Goal: Information Seeking & Learning: Learn about a topic

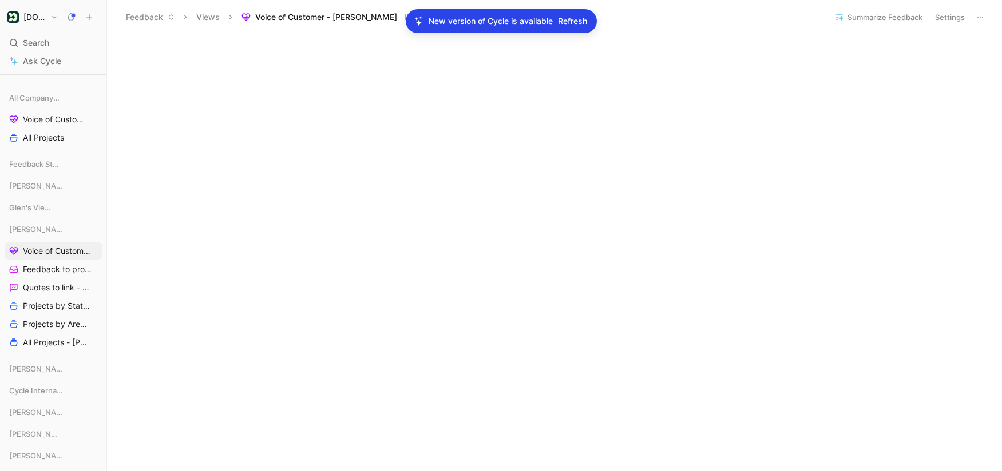
scroll to position [546, 0]
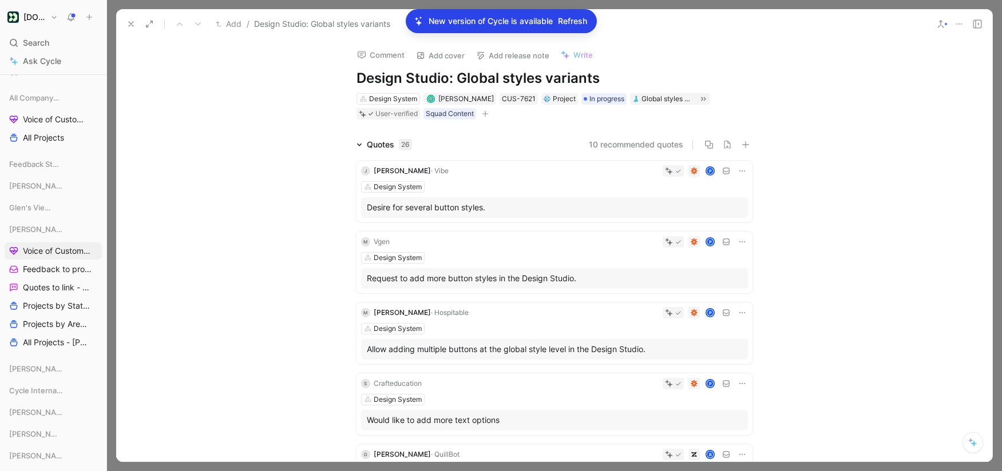
click at [963, 25] on icon at bounding box center [958, 23] width 9 height 9
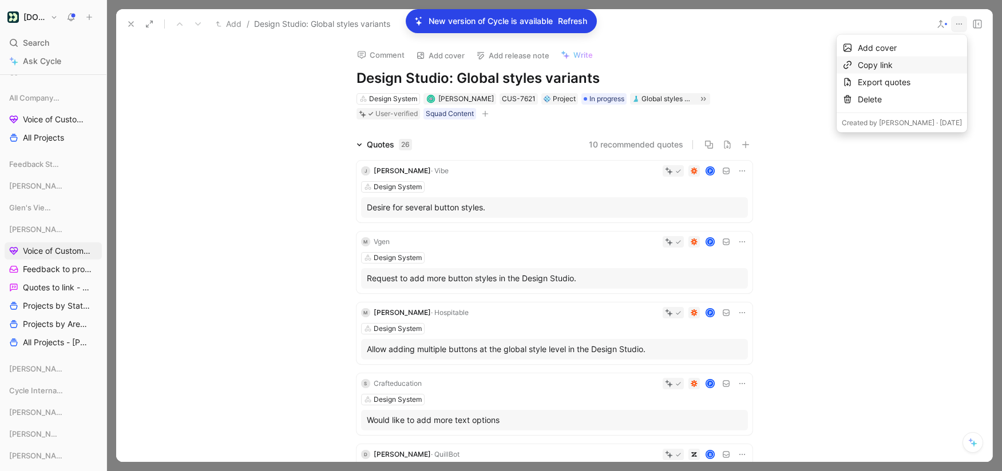
click at [918, 63] on div "Copy link" at bounding box center [910, 65] width 104 height 14
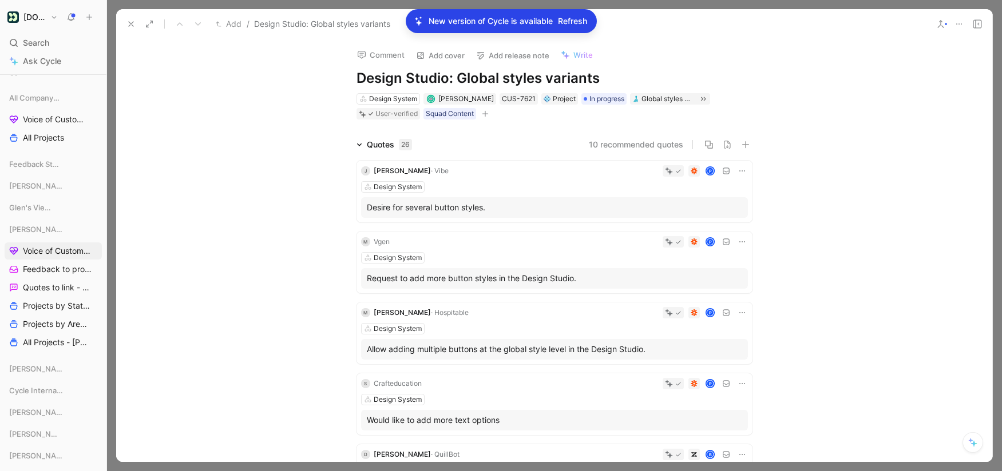
click at [129, 25] on icon at bounding box center [130, 23] width 9 height 9
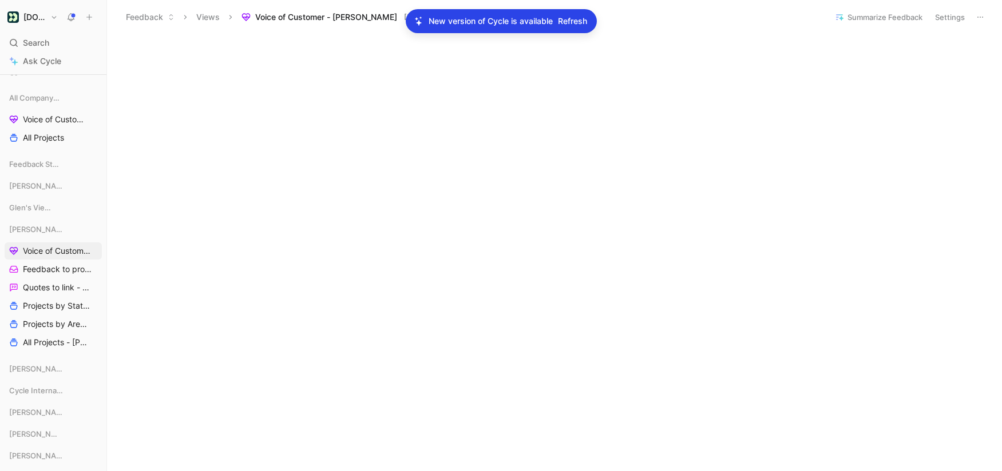
scroll to position [558, 0]
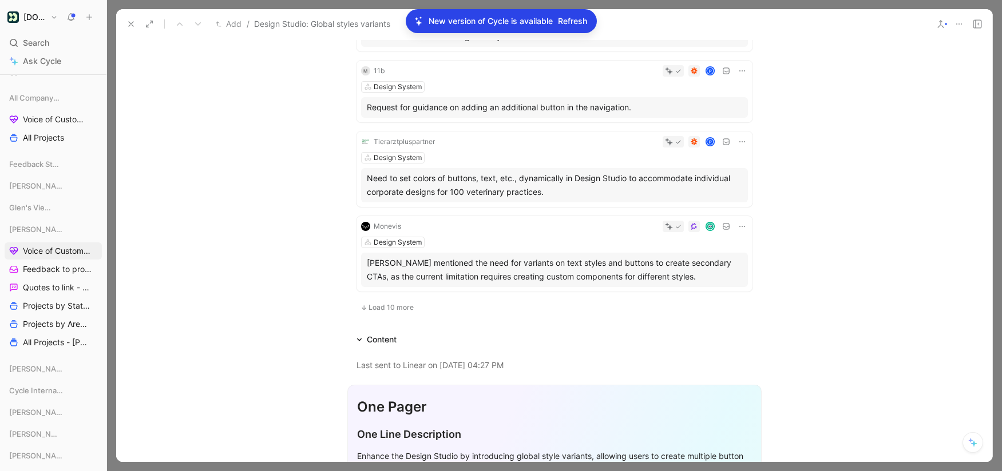
scroll to position [653, 0]
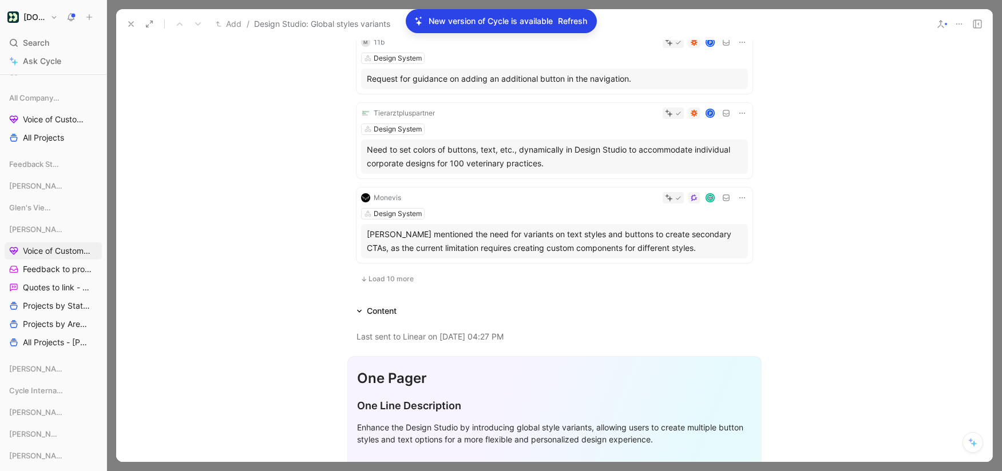
click at [398, 281] on span "Load 10 more" at bounding box center [390, 279] width 45 height 9
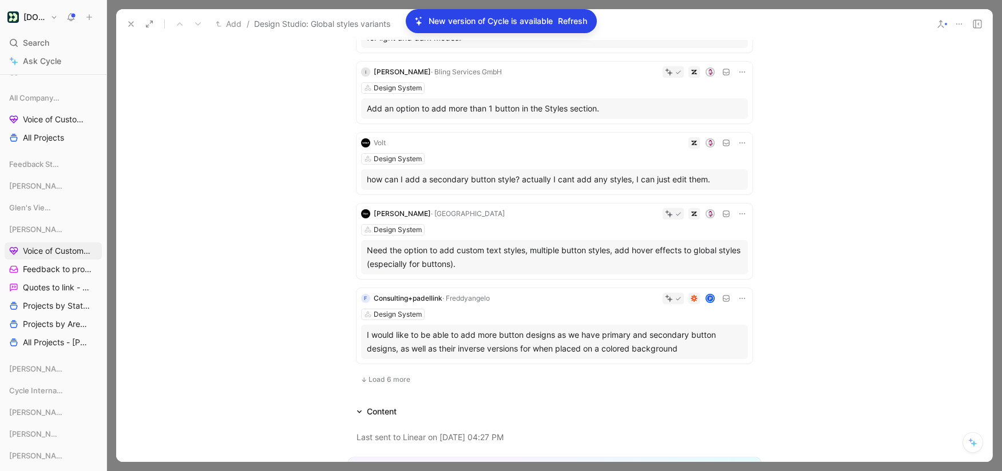
scroll to position [1330, 0]
click at [126, 16] on button at bounding box center [131, 24] width 16 height 16
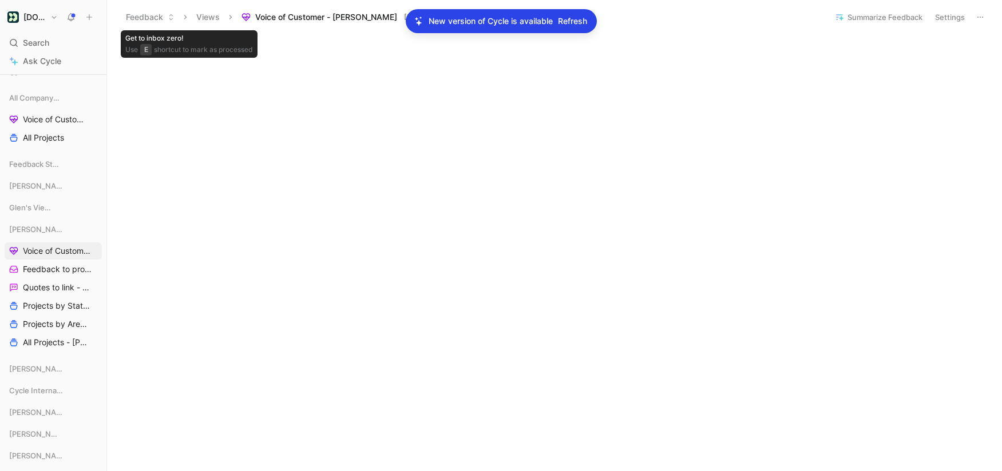
scroll to position [586, 0]
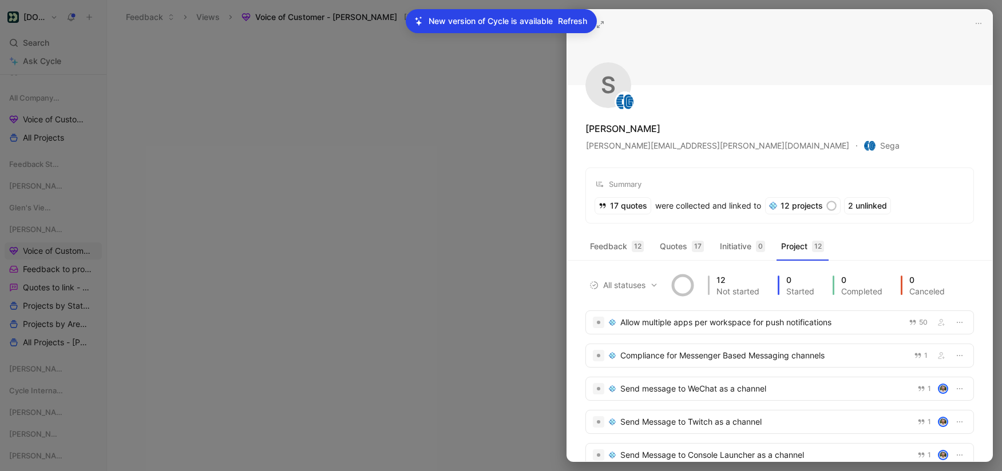
click at [359, 158] on div at bounding box center [501, 235] width 1002 height 471
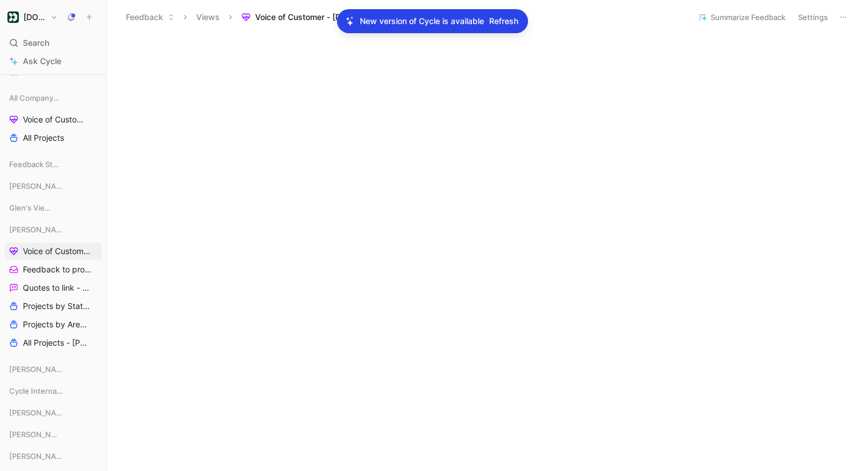
scroll to position [696, 0]
